Goal: Task Accomplishment & Management: Use online tool/utility

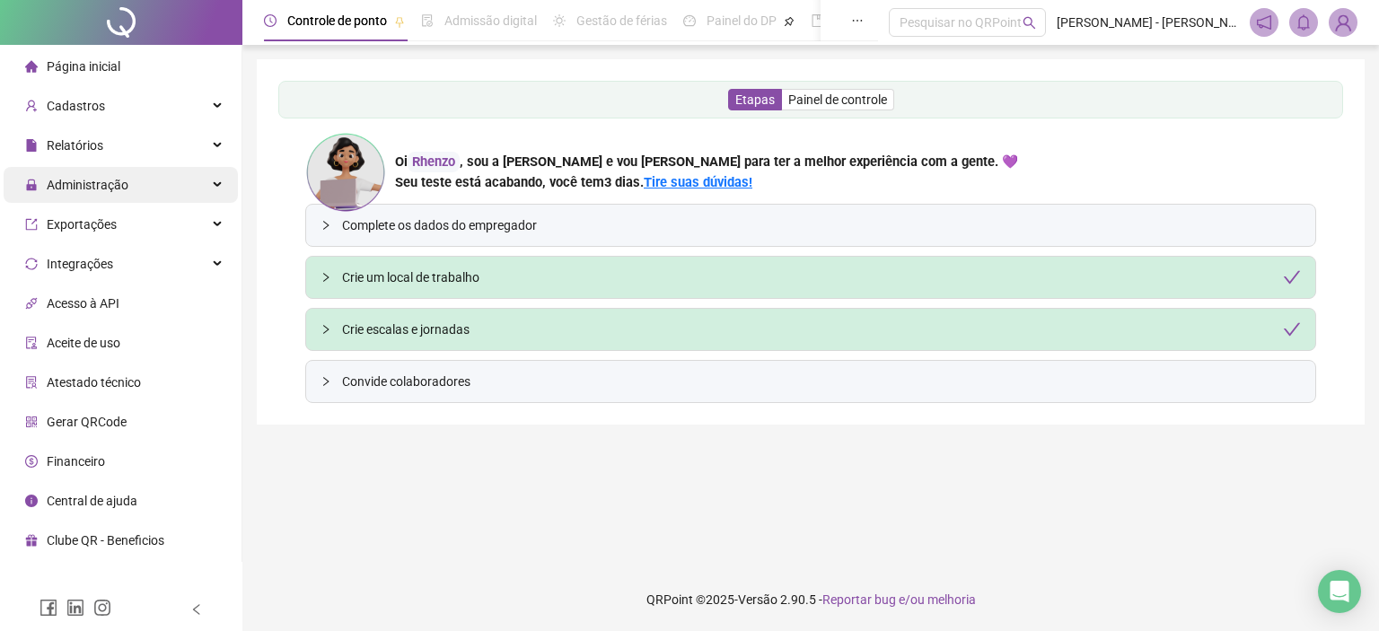
click at [194, 173] on div "Administração" at bounding box center [121, 185] width 234 height 36
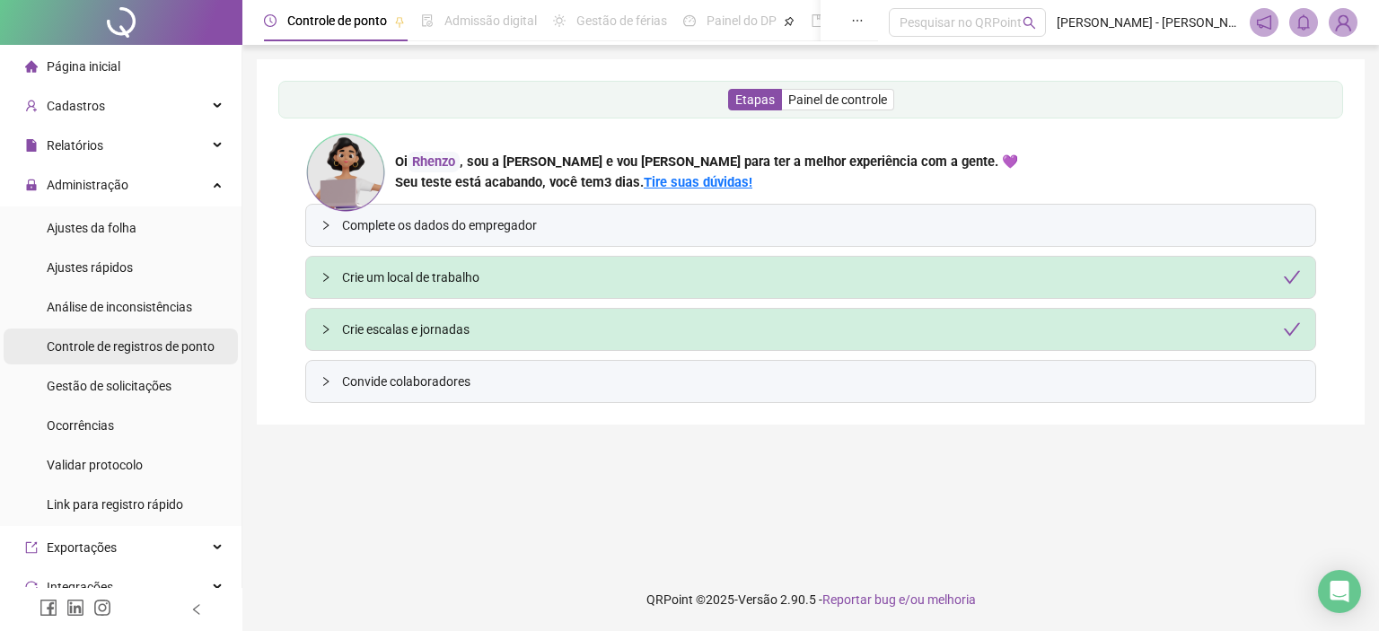
click at [163, 351] on span "Controle de registros de ponto" at bounding box center [131, 346] width 168 height 14
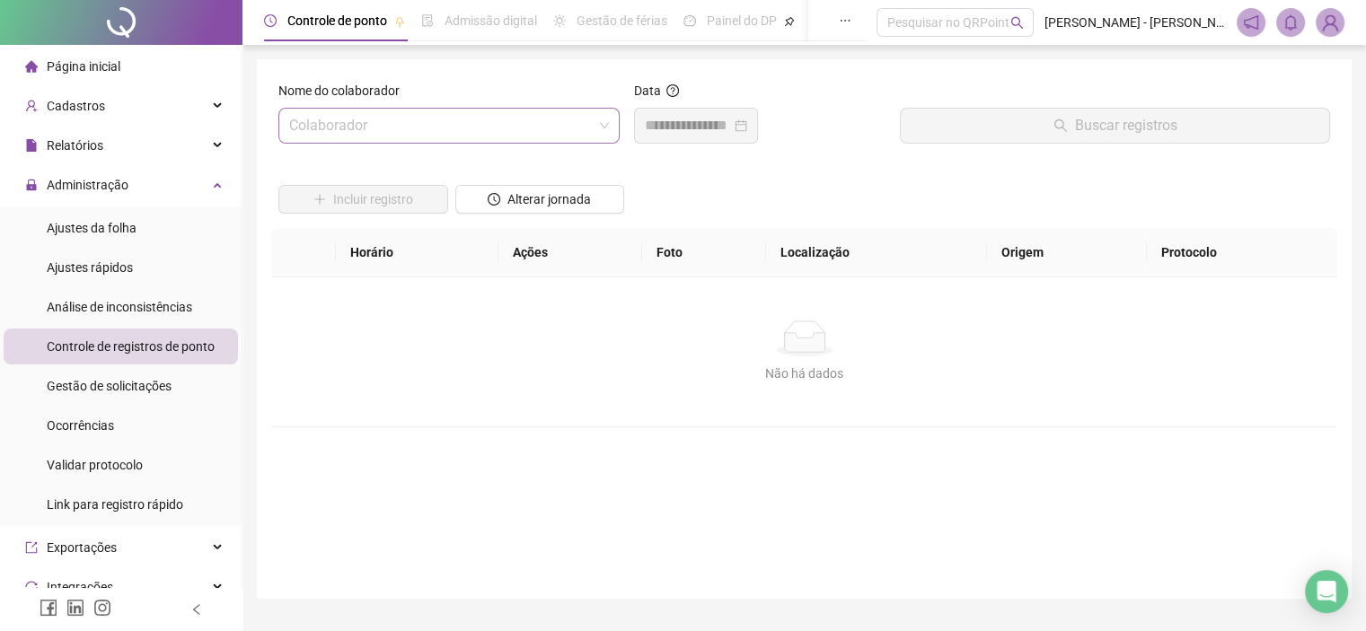
click at [427, 126] on input "search" at bounding box center [441, 126] width 304 height 34
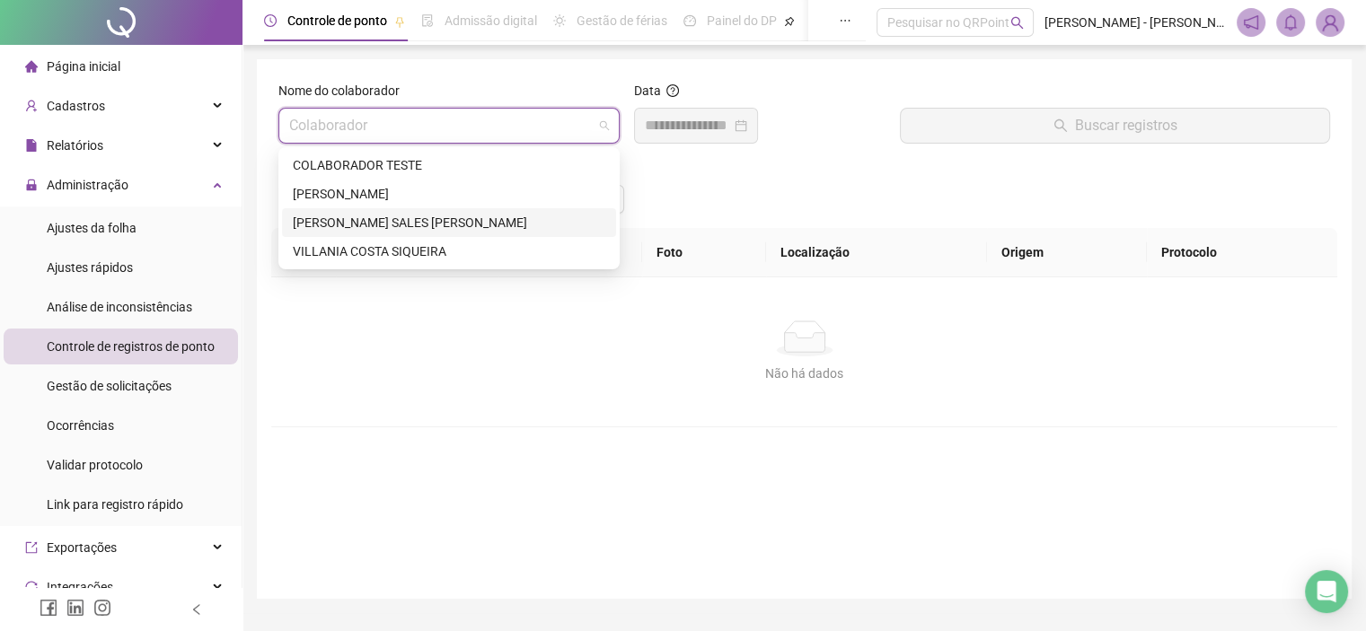
click at [376, 219] on div "[PERSON_NAME] SALES [PERSON_NAME]" at bounding box center [449, 223] width 313 height 20
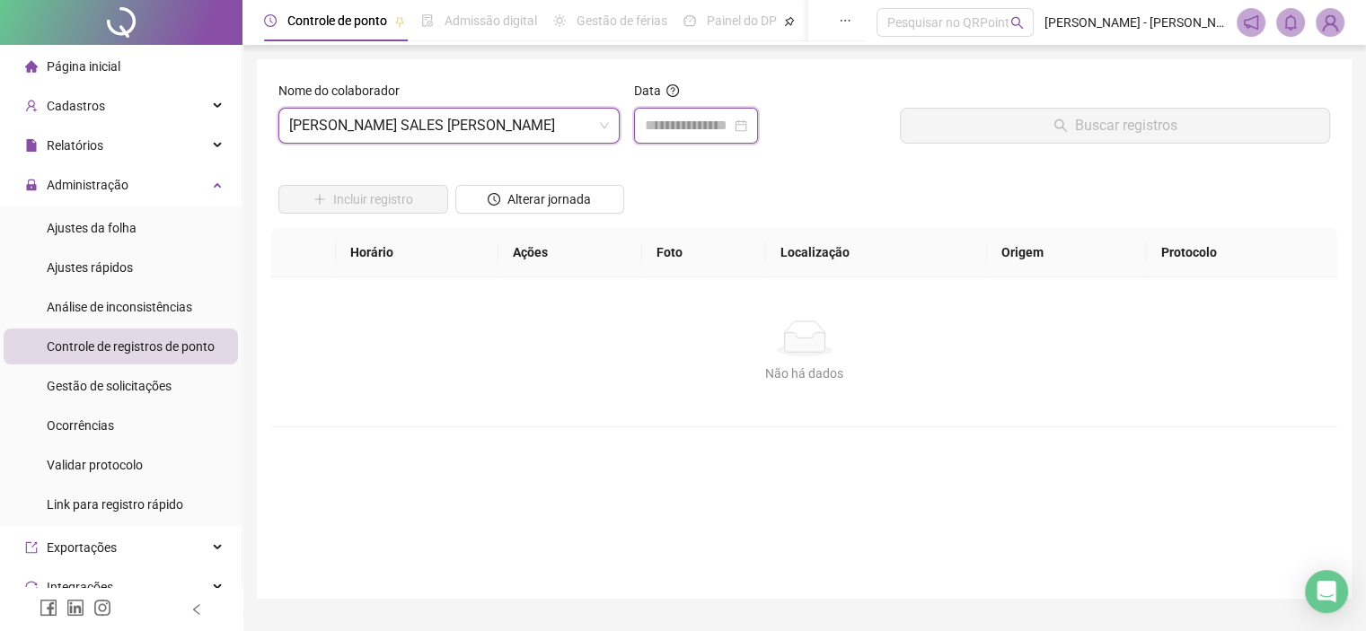
click at [661, 127] on input at bounding box center [688, 126] width 86 height 22
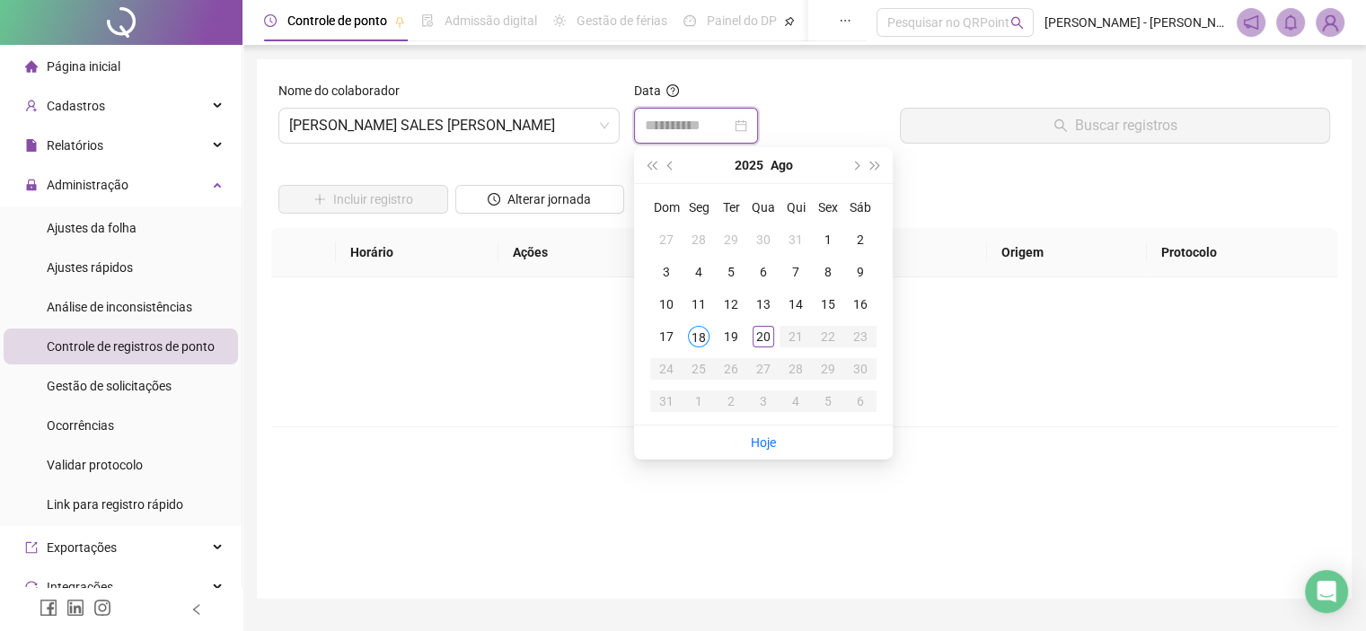
type input "**********"
click at [762, 336] on div "20" at bounding box center [764, 337] width 22 height 22
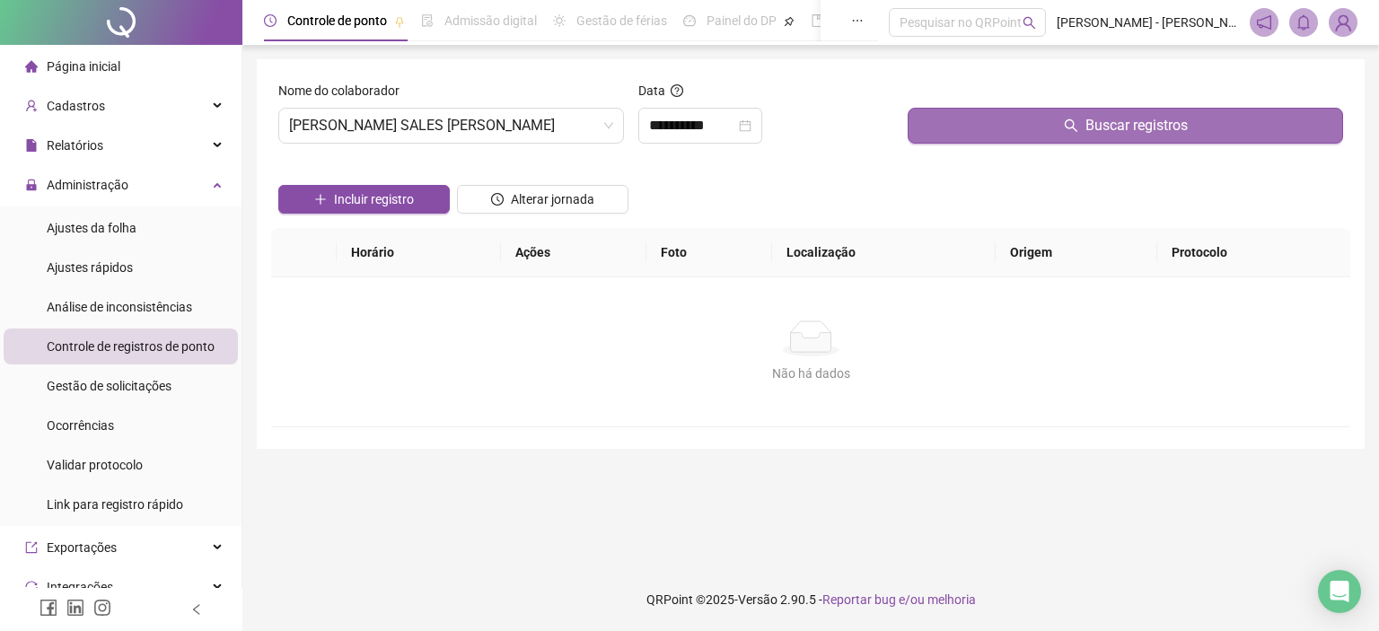
click at [951, 113] on button "Buscar registros" at bounding box center [1126, 126] width 436 height 36
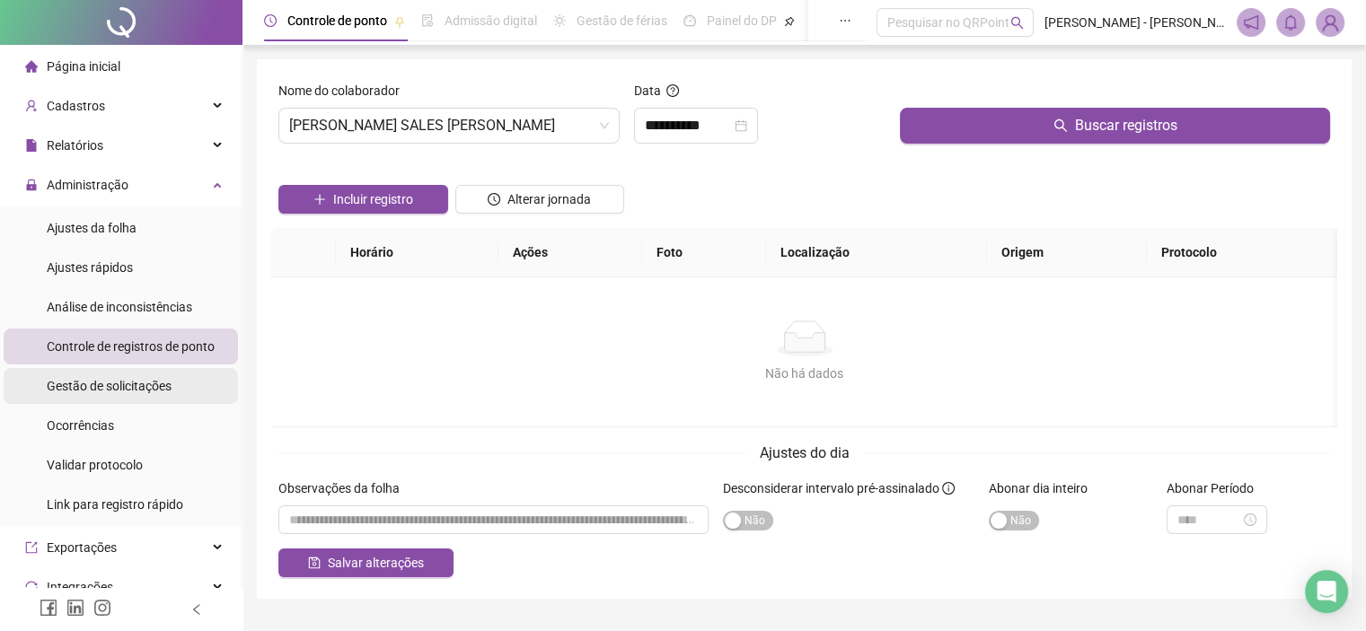
click at [144, 391] on span "Gestão de solicitações" at bounding box center [109, 386] width 125 height 14
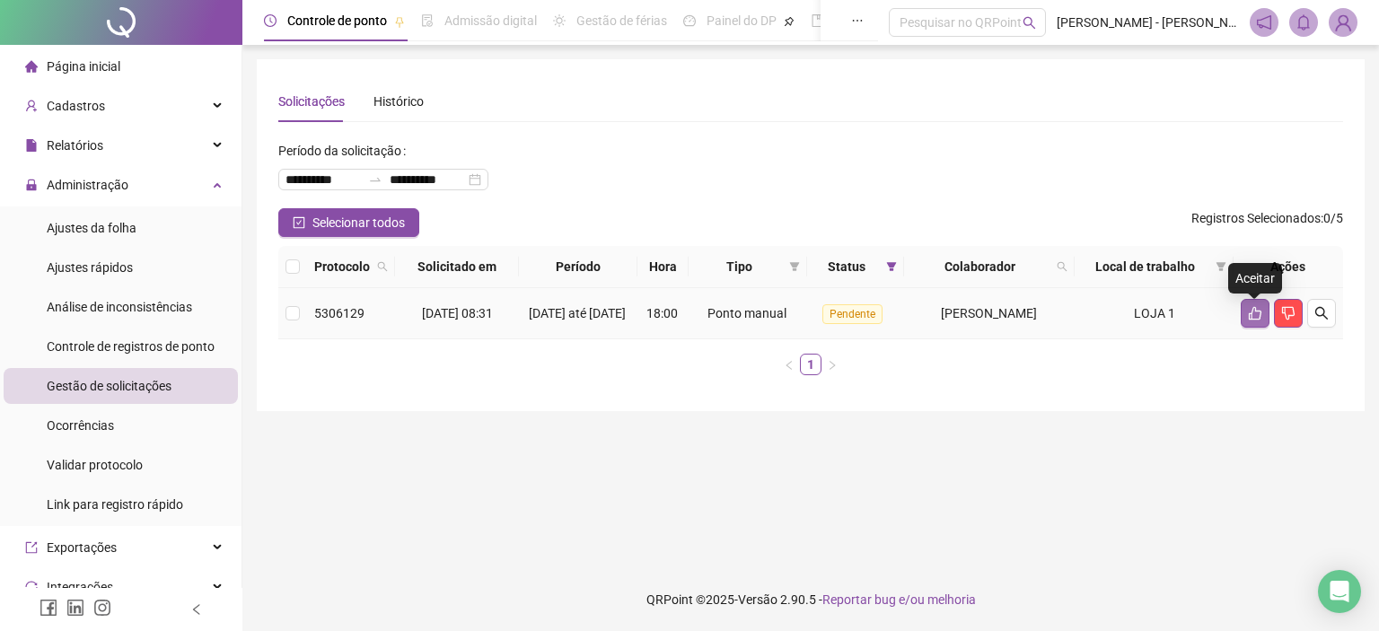
click at [1251, 319] on icon "like" at bounding box center [1255, 313] width 13 height 13
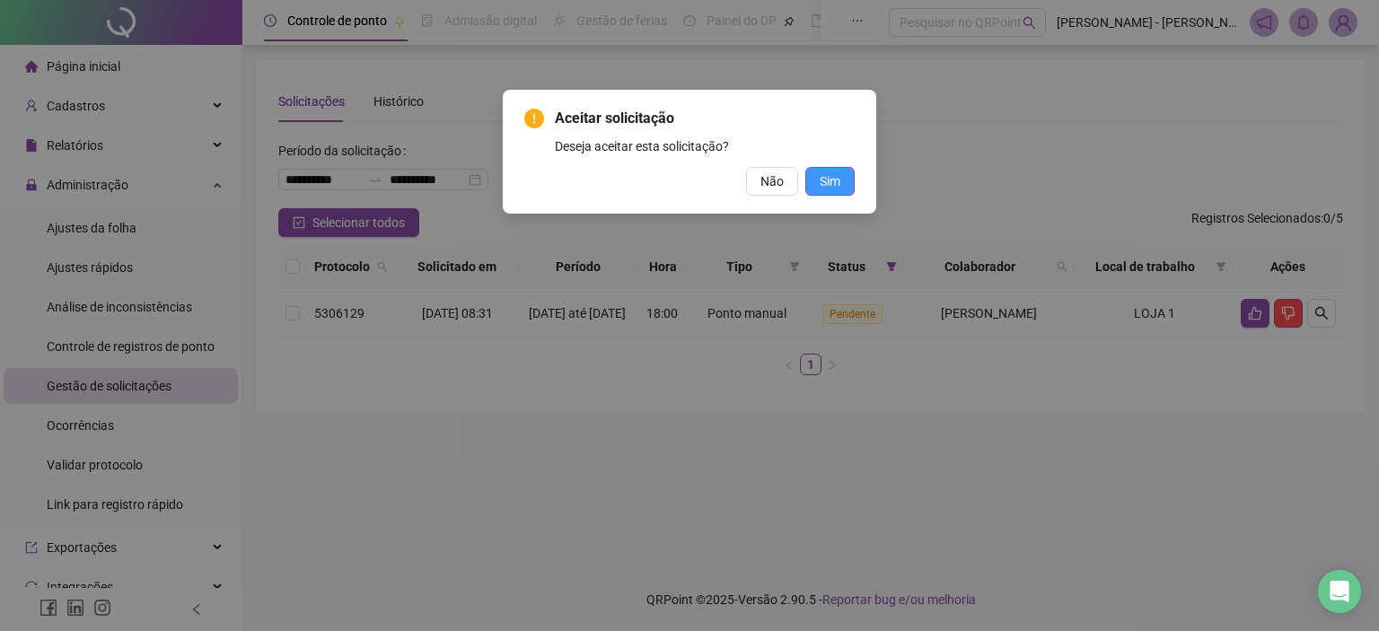
click at [830, 188] on span "Sim" at bounding box center [830, 182] width 21 height 20
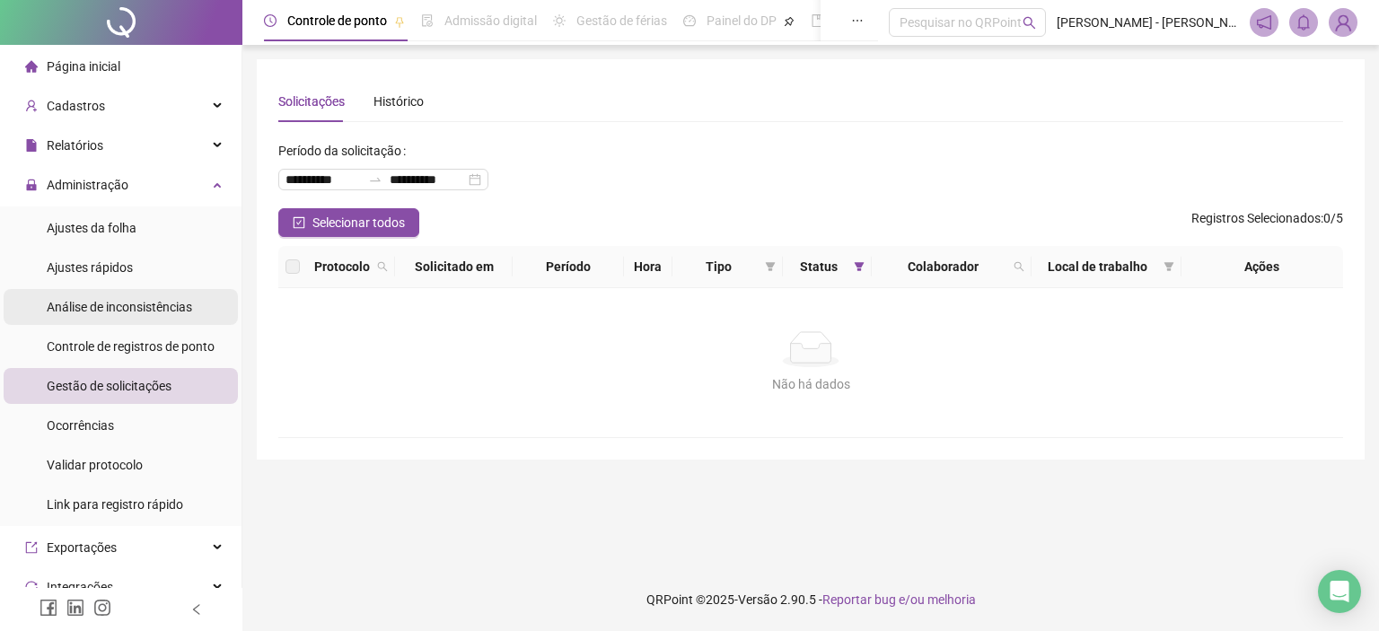
click at [132, 290] on div "Análise de inconsistências" at bounding box center [119, 307] width 145 height 36
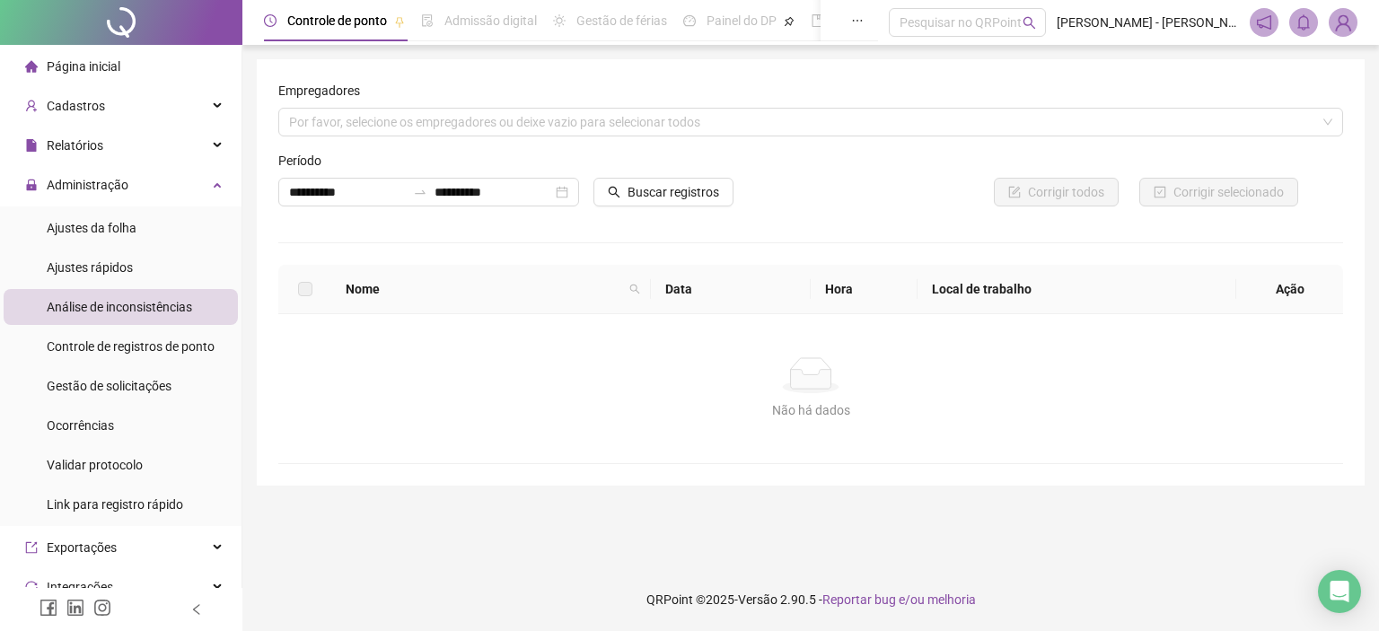
click at [130, 289] on div "Análise de inconsistências" at bounding box center [119, 307] width 145 height 36
